Goal: Task Accomplishment & Management: Complete application form

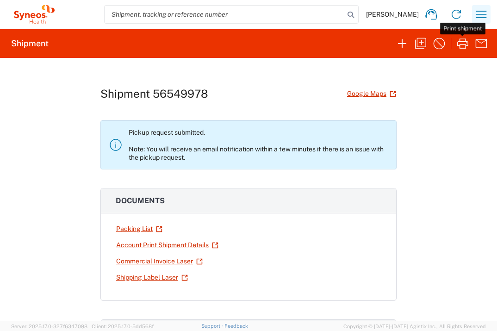
click at [480, 17] on icon "button" at bounding box center [481, 14] width 15 height 15
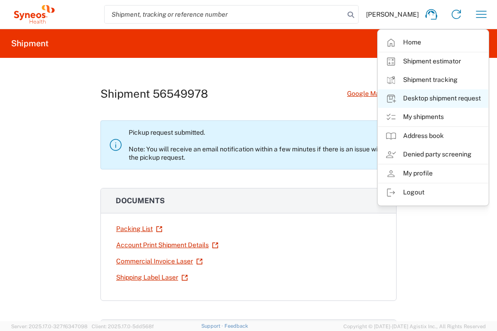
click at [443, 96] on link "Desktop shipment request" at bounding box center [433, 98] width 110 height 19
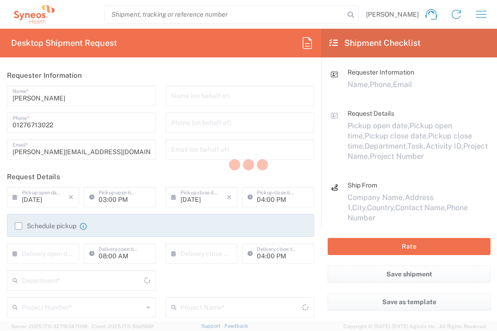
type input "3235"
type input "[GEOGRAPHIC_DATA]"
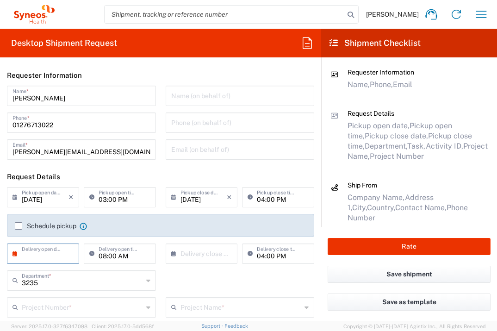
click at [38, 255] on input "text" at bounding box center [45, 253] width 47 height 16
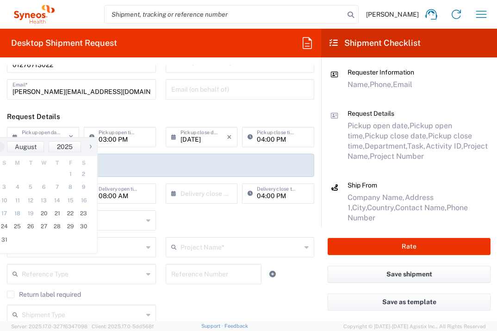
scroll to position [138, 0]
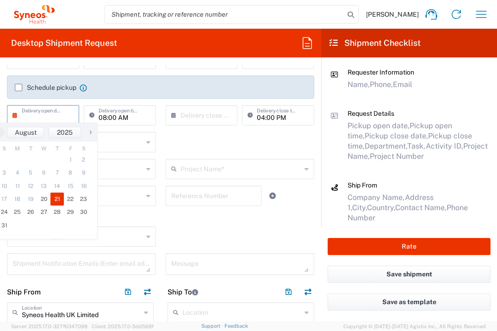
drag, startPoint x: 60, startPoint y: 198, endPoint x: 102, endPoint y: 180, distance: 46.3
click at [59, 198] on span "21" at bounding box center [56, 199] width 13 height 13
type input "[DATE]"
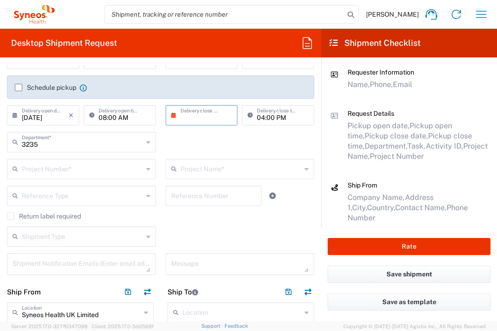
click at [200, 118] on input "text" at bounding box center [204, 114] width 47 height 16
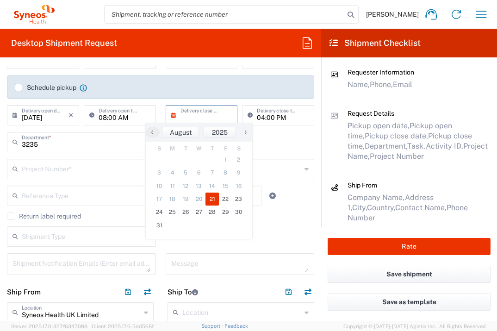
click at [212, 195] on span "21" at bounding box center [212, 199] width 13 height 13
type input "[DATE]"
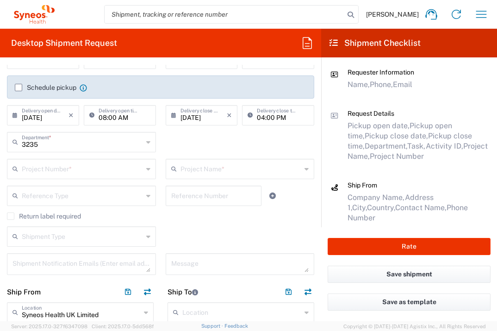
click at [107, 173] on input "text" at bounding box center [82, 168] width 121 height 16
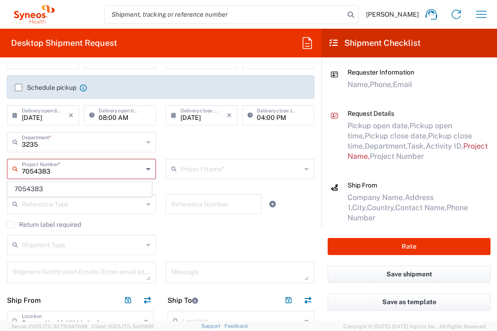
type input "7054383"
click at [92, 183] on span "7054383" at bounding box center [80, 189] width 144 height 14
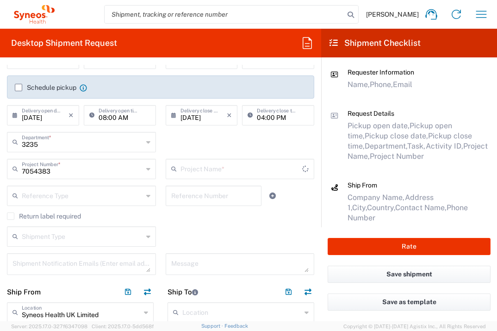
type input "Shanghai 7054383"
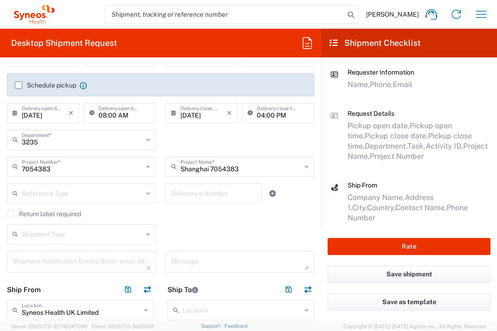
scroll to position [402, 0]
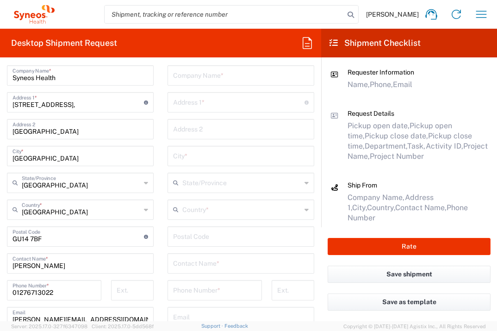
click at [215, 79] on input "text" at bounding box center [241, 75] width 136 height 16
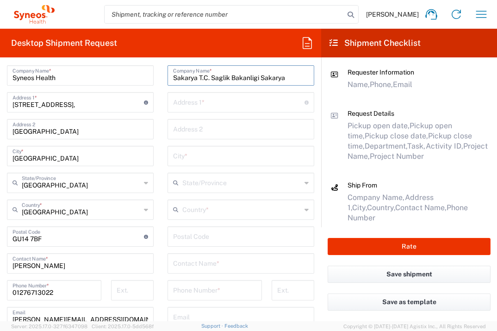
type input "Sakarya T.C. Saglik Bakanligi Sakarya"
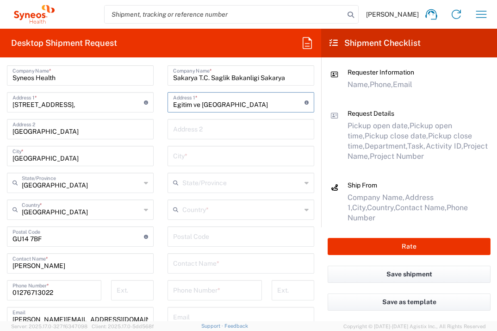
click at [261, 106] on input "Egitim ve [GEOGRAPHIC_DATA]" at bounding box center [238, 102] width 131 height 16
type input "Egitim ve [GEOGRAPHIC_DATA] Klinik Onk"
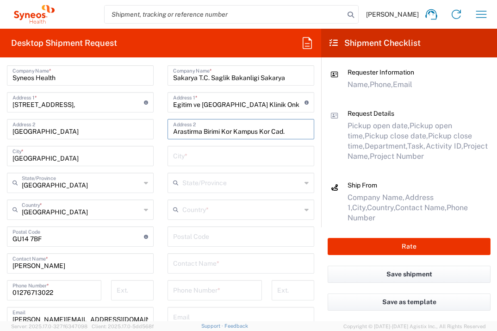
type input "Arastirma Birimi Kor Kampus Kor Cad."
type input "Adapazari"
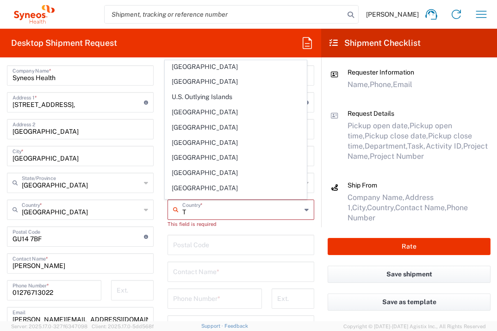
scroll to position [1143, 0]
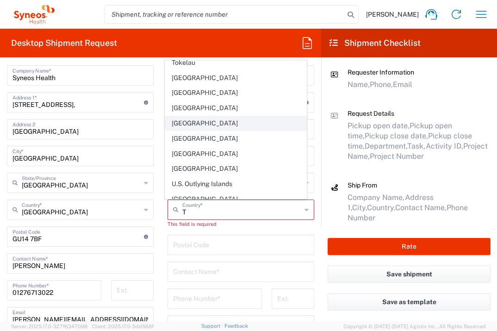
click at [184, 125] on span "[GEOGRAPHIC_DATA]" at bounding box center [236, 123] width 142 height 14
type input "[GEOGRAPHIC_DATA]"
type input "Sender/Shipper"
type input "Delivery Duty Paid"
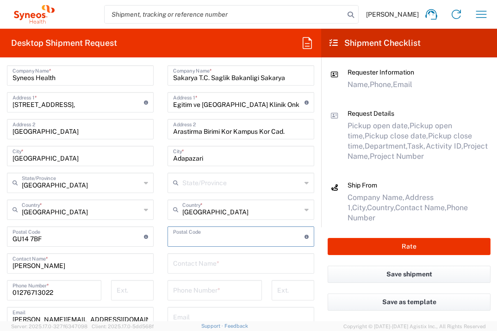
click at [200, 238] on input "undefined" at bounding box center [238, 236] width 131 height 16
type input "54290"
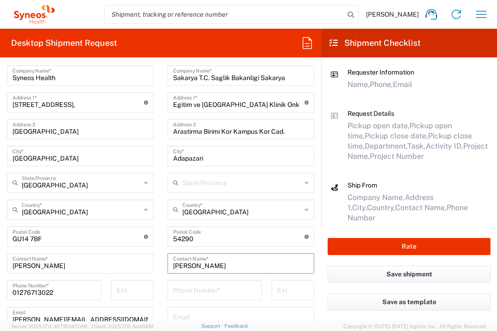
type input "[PERSON_NAME]"
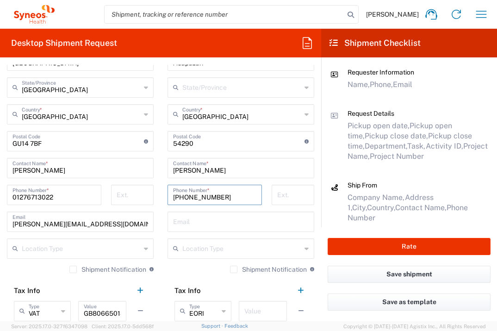
scroll to position [591, 0]
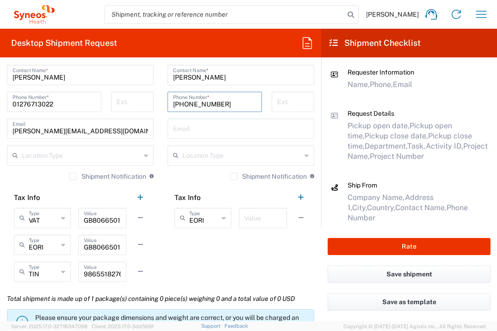
type input "[PHONE_NUMBER]"
click at [254, 215] on input "text" at bounding box center [262, 217] width 37 height 16
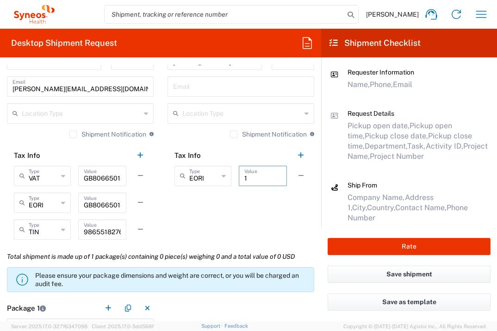
scroll to position [728, 0]
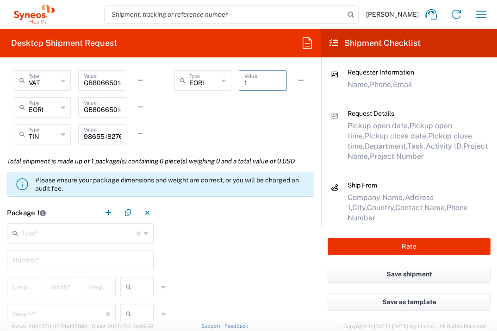
type input "1"
click at [112, 234] on input "text" at bounding box center [79, 233] width 115 height 16
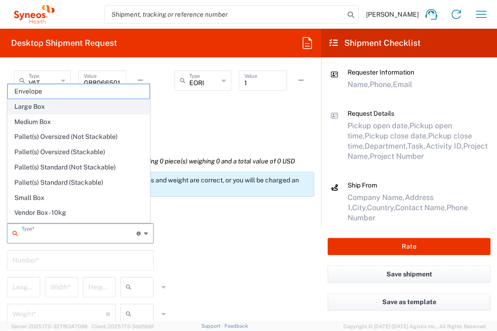
click at [81, 100] on span "Large Box" at bounding box center [79, 107] width 142 height 14
type input "Large Box"
type input "17.5"
type input "12.5"
type input "3"
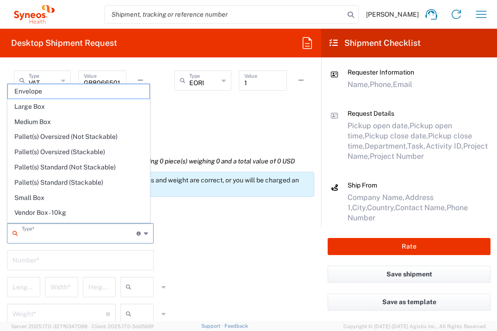
type input "in"
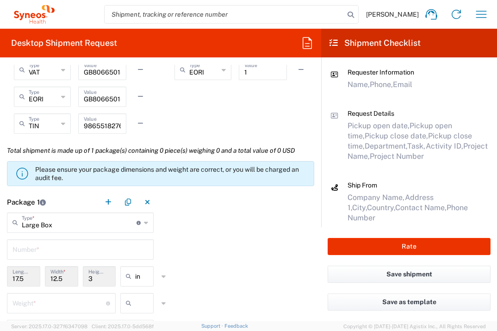
scroll to position [791, 0]
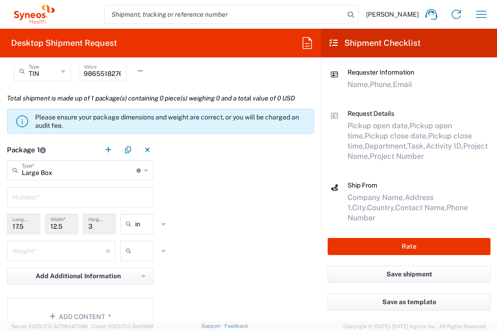
click at [132, 249] on icon at bounding box center [130, 251] width 9 height 15
click at [82, 170] on input "Large Box" at bounding box center [79, 170] width 115 height 16
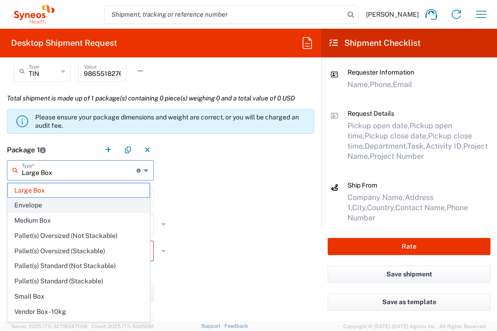
click at [70, 200] on span "Envelope" at bounding box center [79, 205] width 142 height 14
type input "Envelope"
type input "1"
type input "9.5"
type input "0.25"
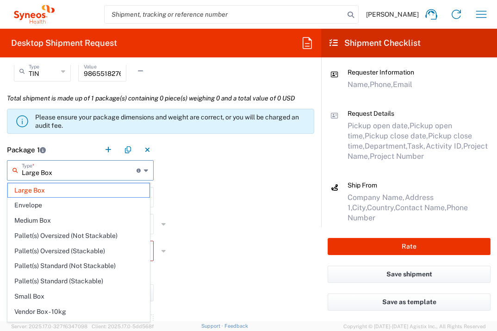
type input "0.45"
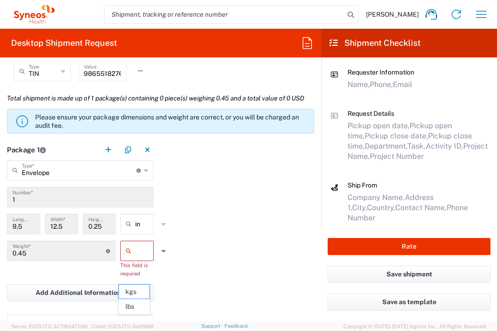
click at [141, 258] on input "text" at bounding box center [146, 251] width 23 height 15
drag, startPoint x: 137, startPoint y: 309, endPoint x: 143, endPoint y: 306, distance: 6.6
click at [137, 309] on span "lbs" at bounding box center [134, 307] width 31 height 14
type input "lbs"
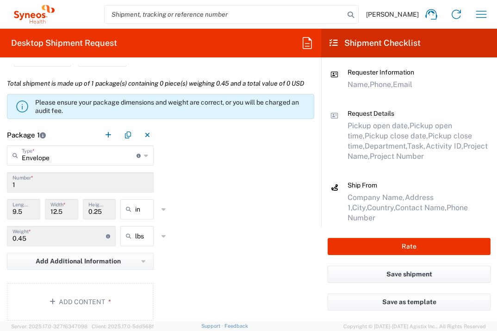
scroll to position [900, 0]
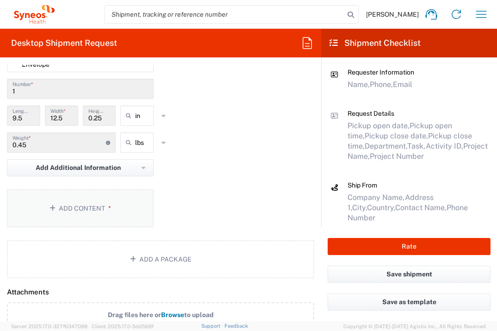
click at [113, 225] on button "Add Content *" at bounding box center [80, 208] width 147 height 38
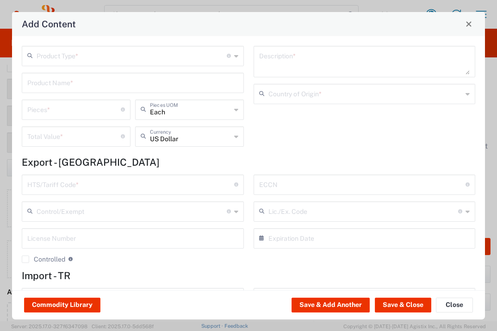
click at [116, 55] on input "text" at bounding box center [132, 55] width 190 height 16
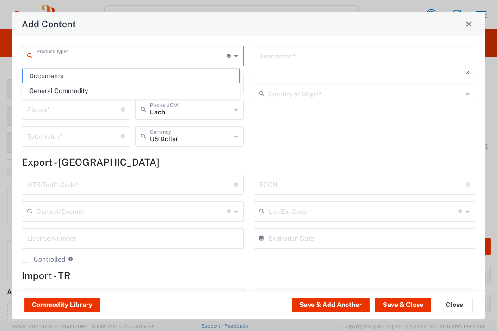
click at [113, 71] on span "Documents" at bounding box center [131, 76] width 217 height 14
type input "Documents"
type input "1"
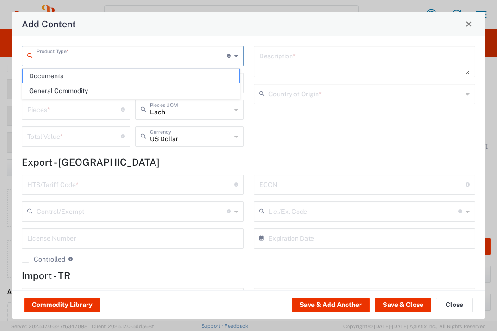
type textarea "Documents"
type input "[GEOGRAPHIC_DATA]"
type input "0000.00.0000"
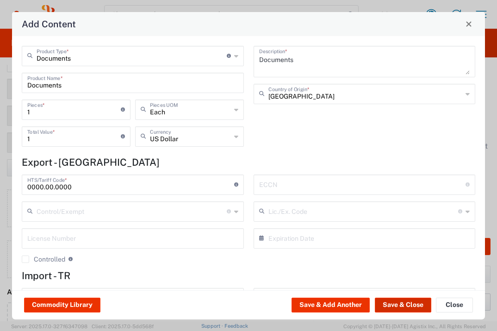
click at [392, 300] on button "Save & Close" at bounding box center [403, 305] width 56 height 15
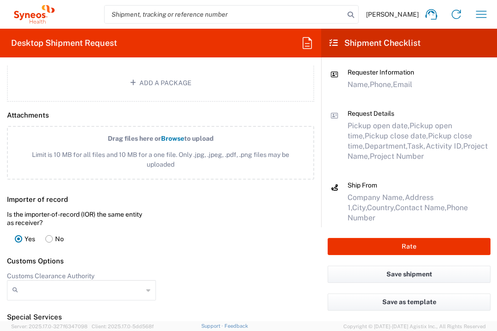
scroll to position [1217, 0]
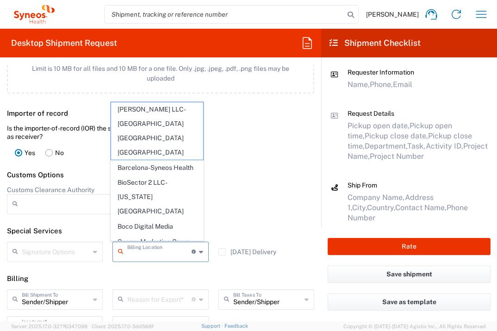
click at [170, 248] on input "text" at bounding box center [159, 251] width 64 height 16
click at [157, 299] on input "text" at bounding box center [159, 299] width 64 height 16
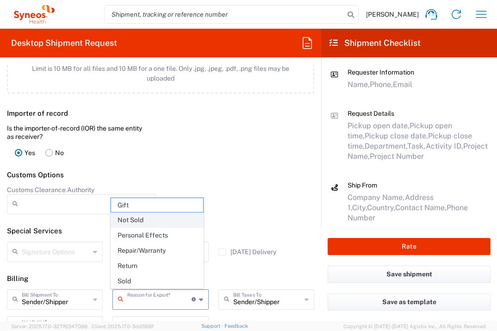
click at [146, 222] on span "Not Sold" at bounding box center [157, 220] width 92 height 14
type input "Not Sold"
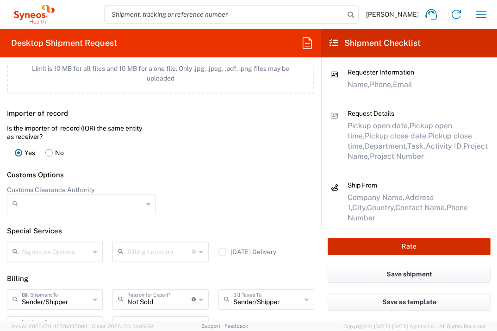
click at [370, 249] on button "Rate" at bounding box center [409, 246] width 163 height 17
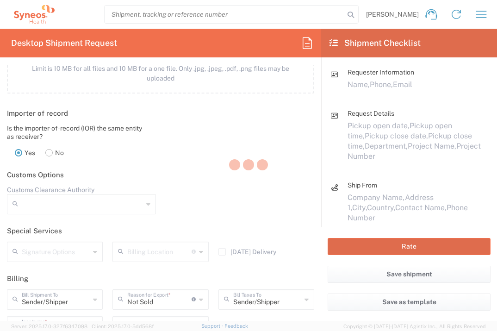
type input "7054383"
